Goal: Information Seeking & Learning: Learn about a topic

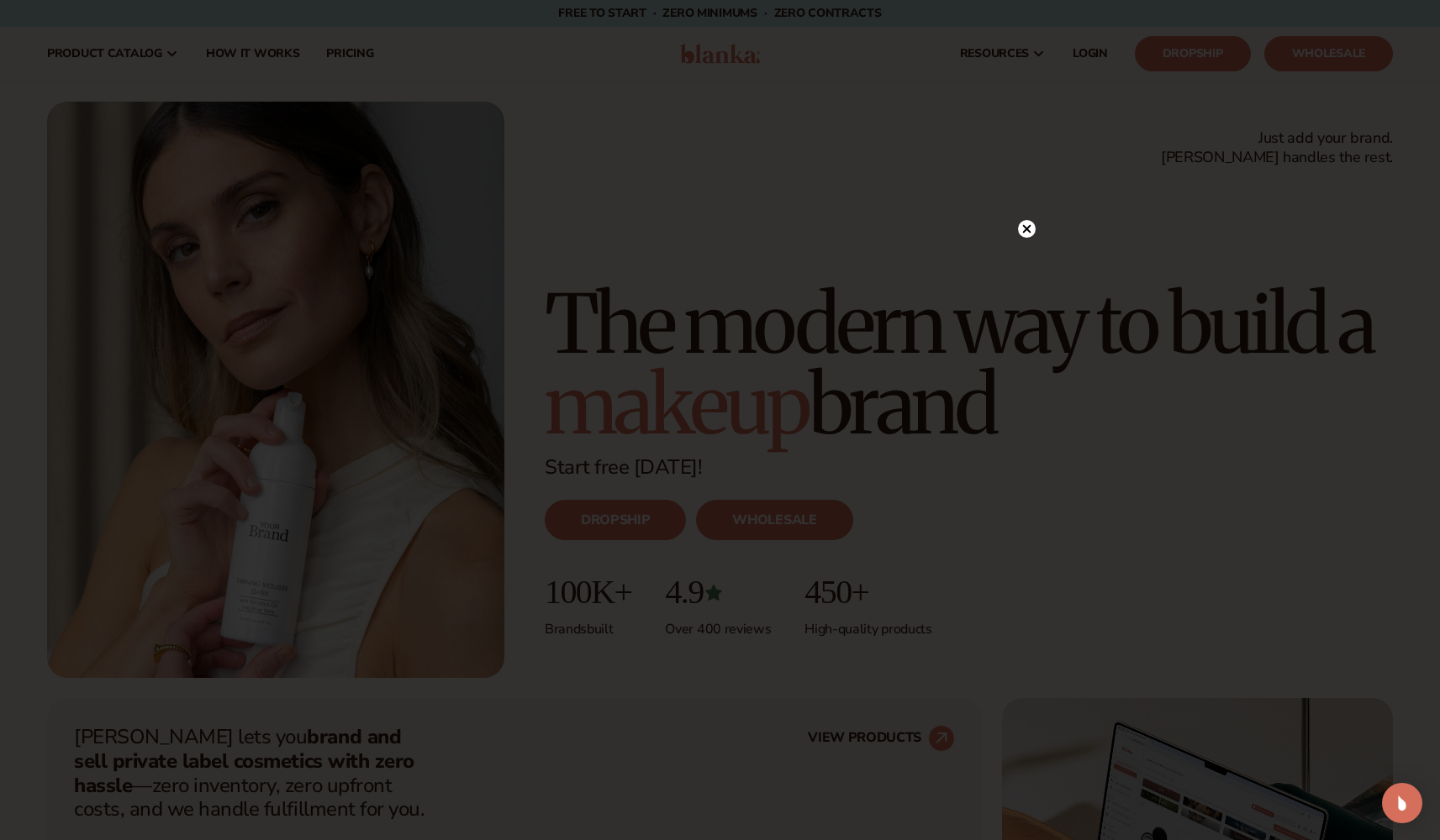
click at [1027, 232] on circle at bounding box center [1026, 229] width 18 height 18
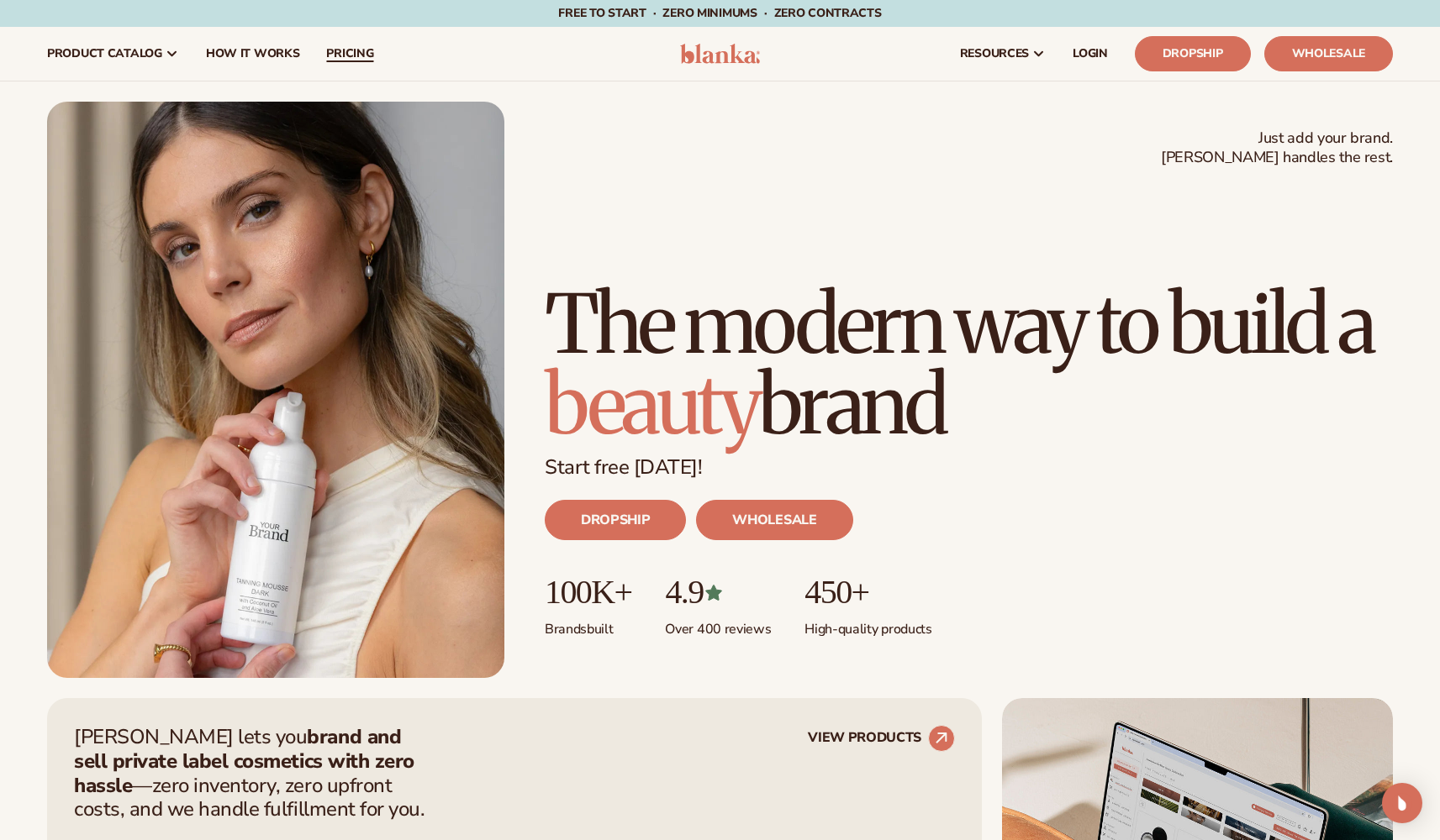
click at [339, 47] on span "pricing" at bounding box center [350, 53] width 47 height 14
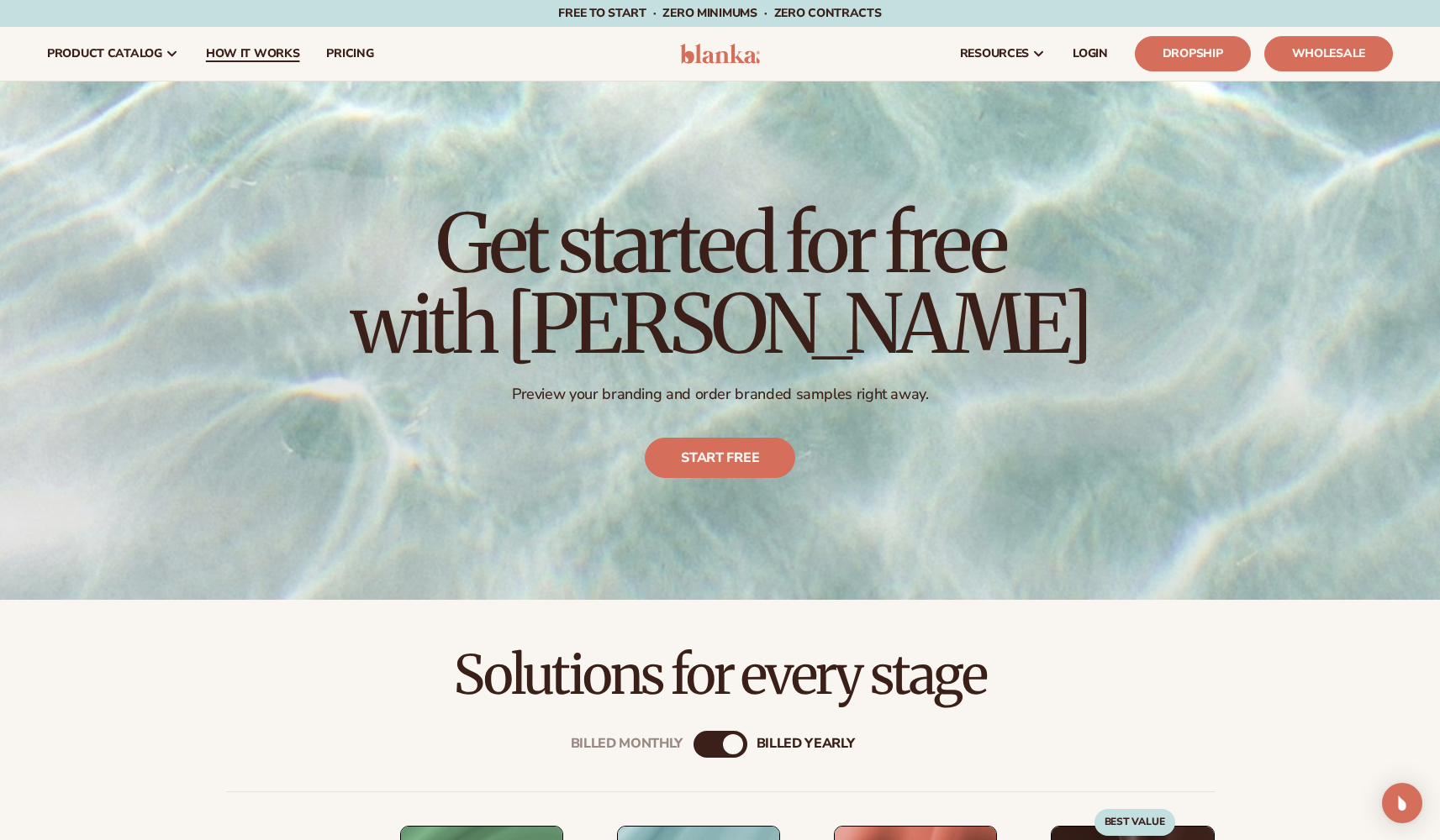
click at [255, 53] on span "How It Works" at bounding box center [253, 53] width 94 height 14
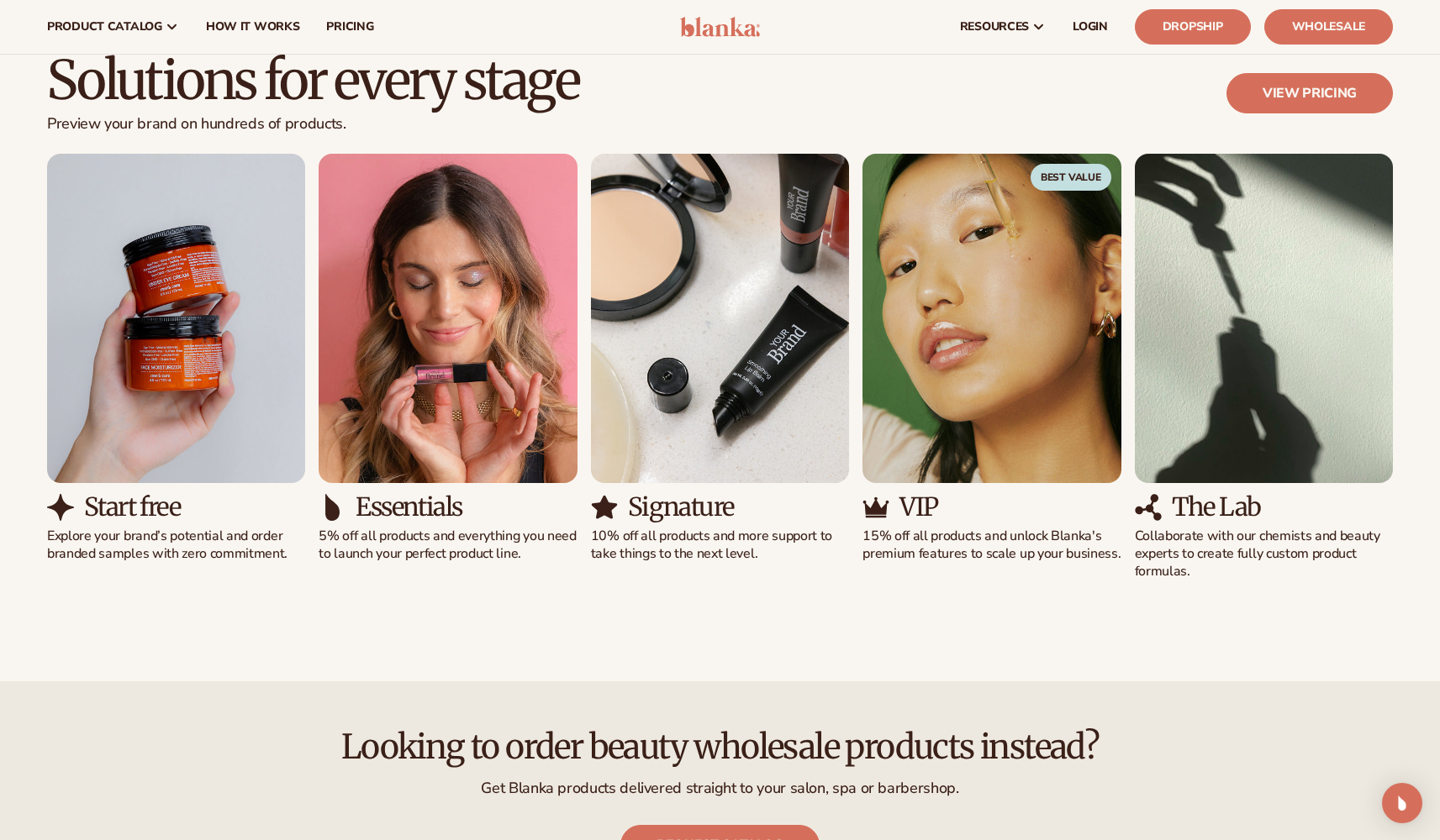
scroll to position [315, 0]
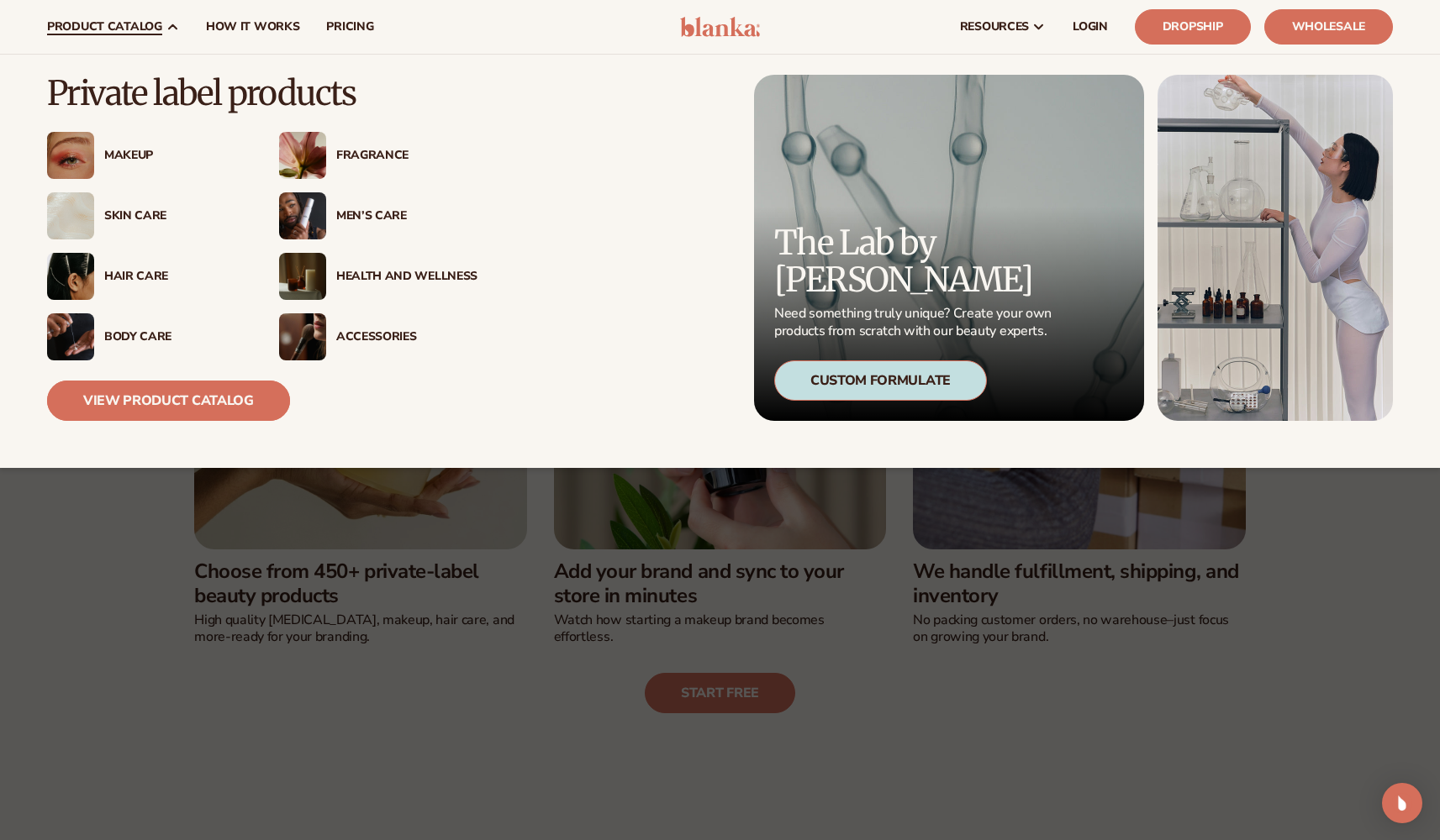
click at [187, 408] on link "View Product Catalog" at bounding box center [168, 401] width 243 height 41
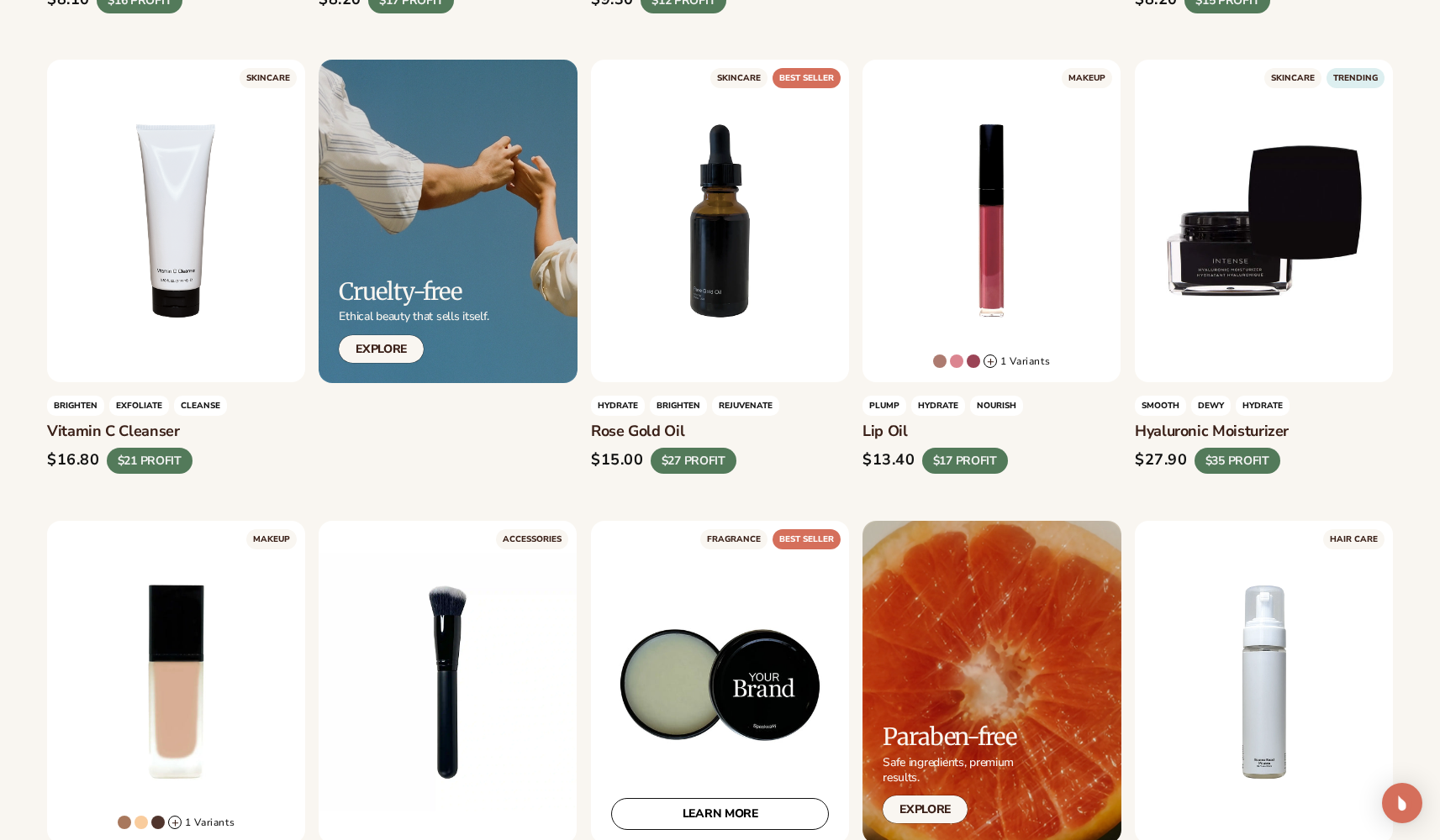
scroll to position [1227, 0]
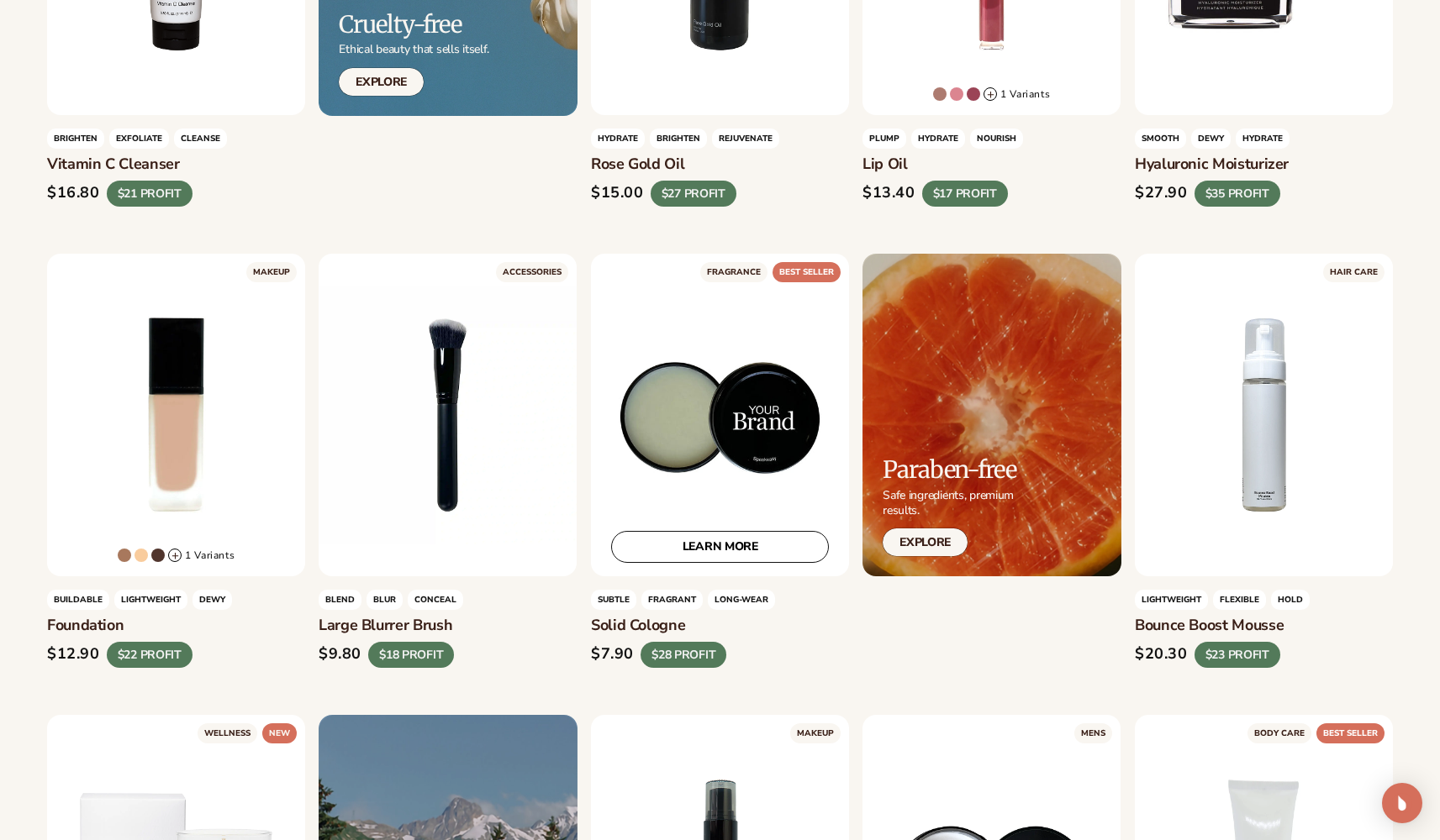
click at [739, 456] on div "LEARN MORE" at bounding box center [720, 415] width 258 height 323
click at [744, 549] on link "LEARN MORE" at bounding box center [720, 547] width 218 height 32
